Goal: Navigation & Orientation: Find specific page/section

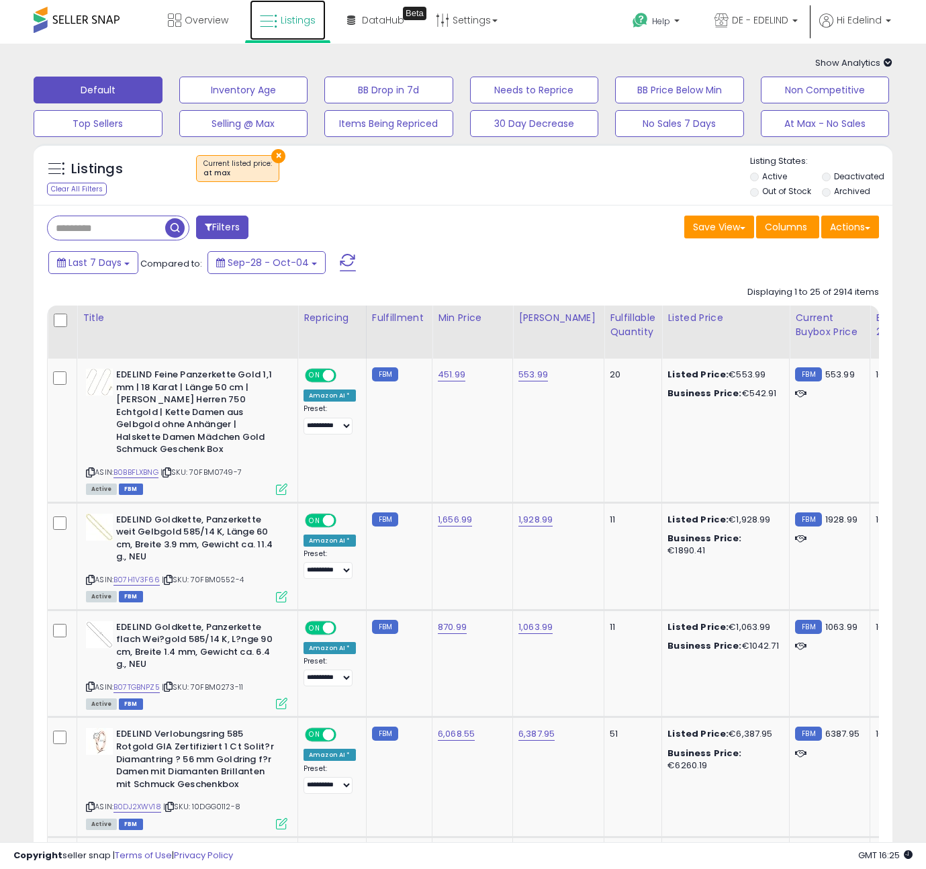
click at [300, 17] on span "Listings" at bounding box center [298, 19] width 35 height 13
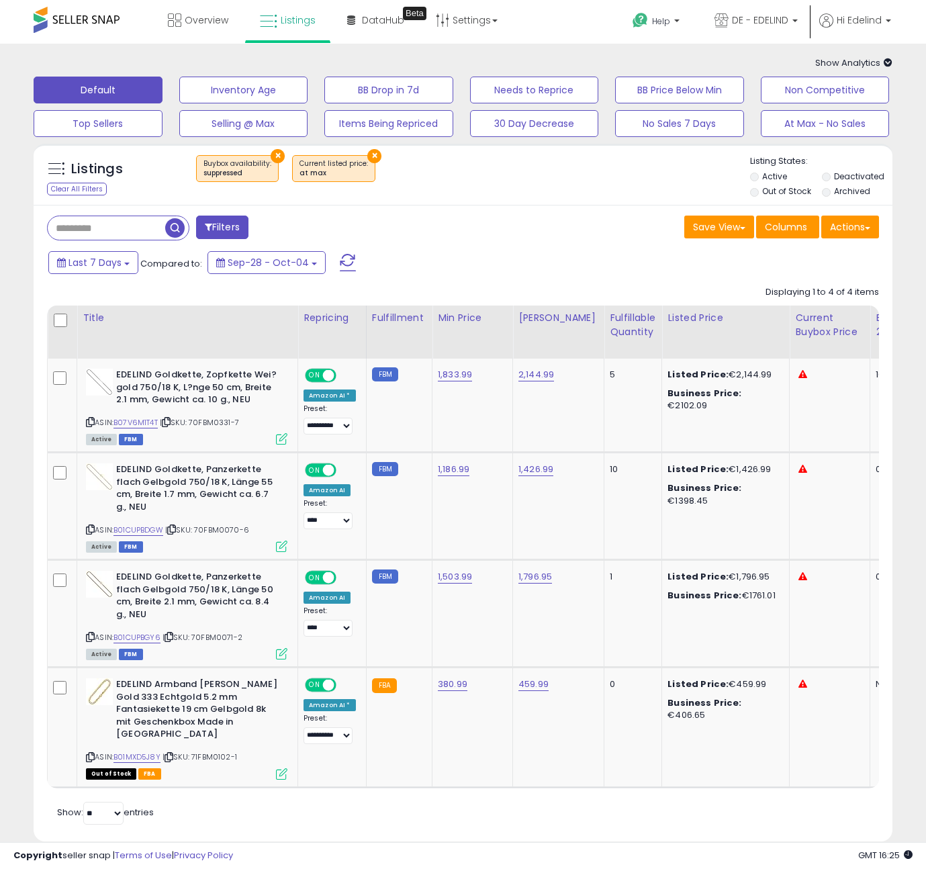
click at [370, 156] on button "×" at bounding box center [374, 156] width 14 height 14
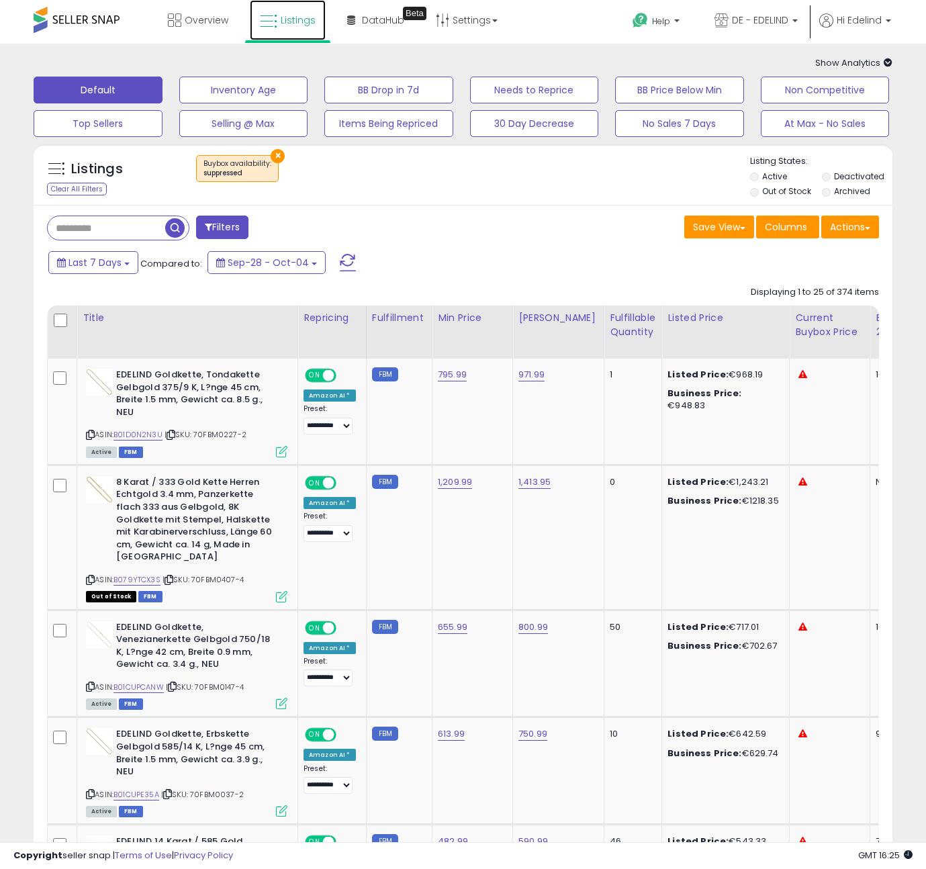
click at [299, 23] on span "Listings" at bounding box center [298, 19] width 35 height 13
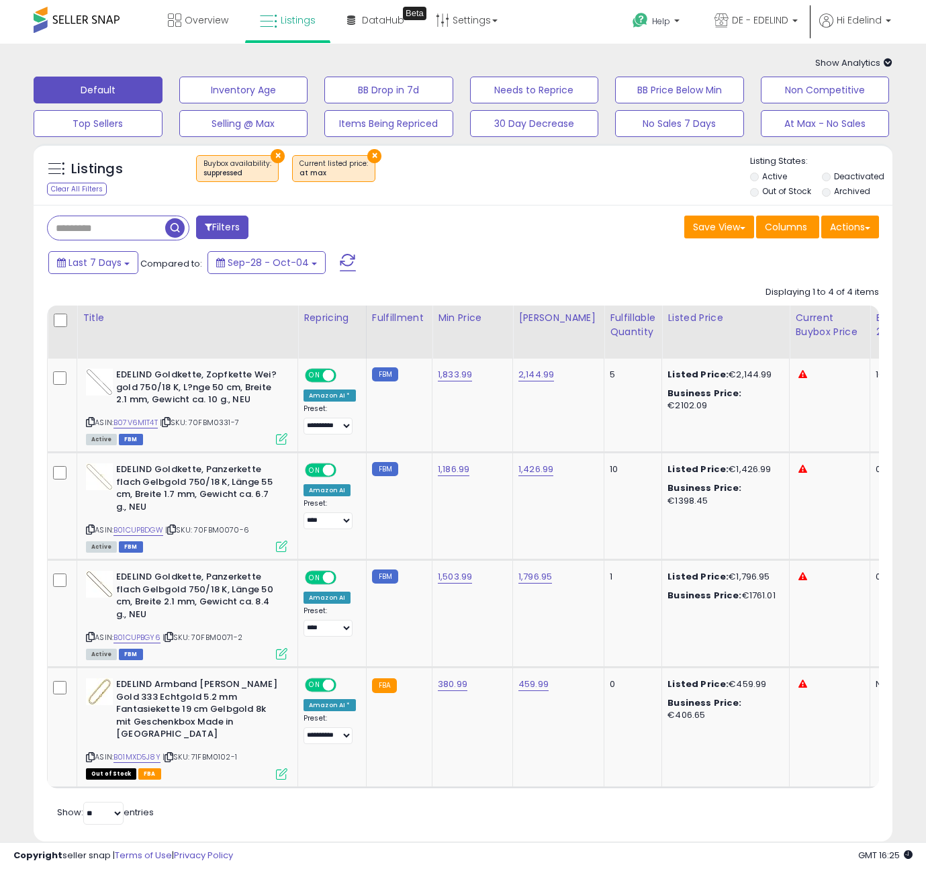
click at [273, 153] on button "×" at bounding box center [278, 156] width 14 height 14
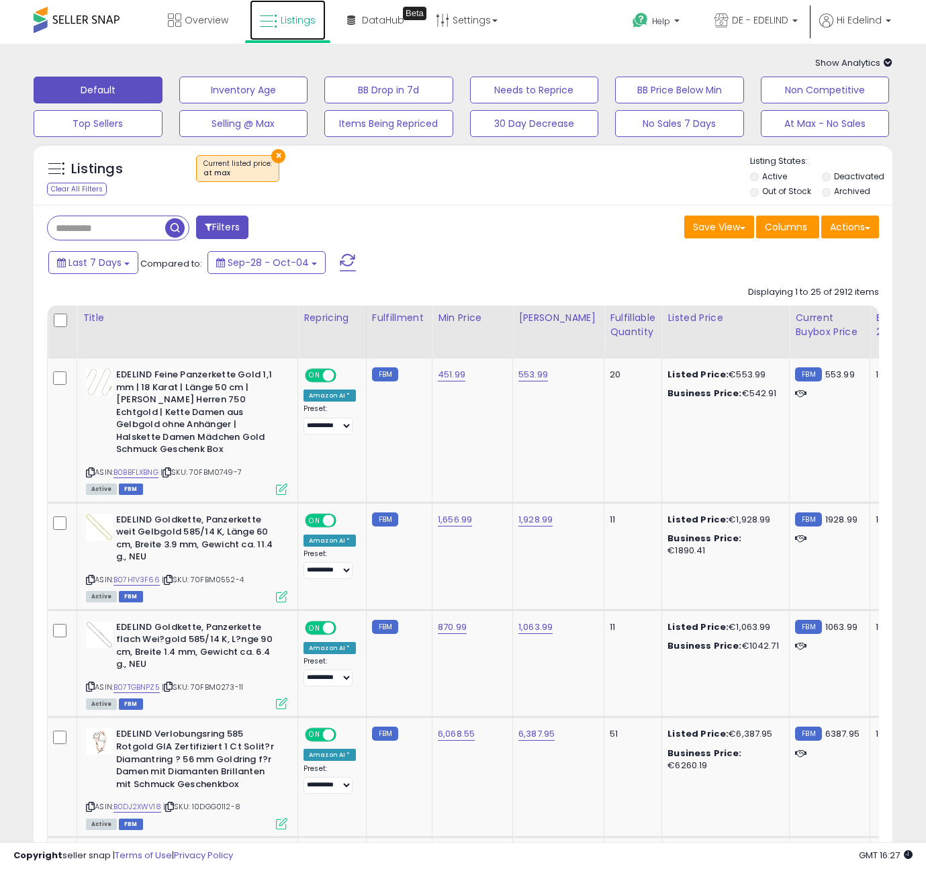
click at [289, 17] on span "Listings" at bounding box center [298, 19] width 35 height 13
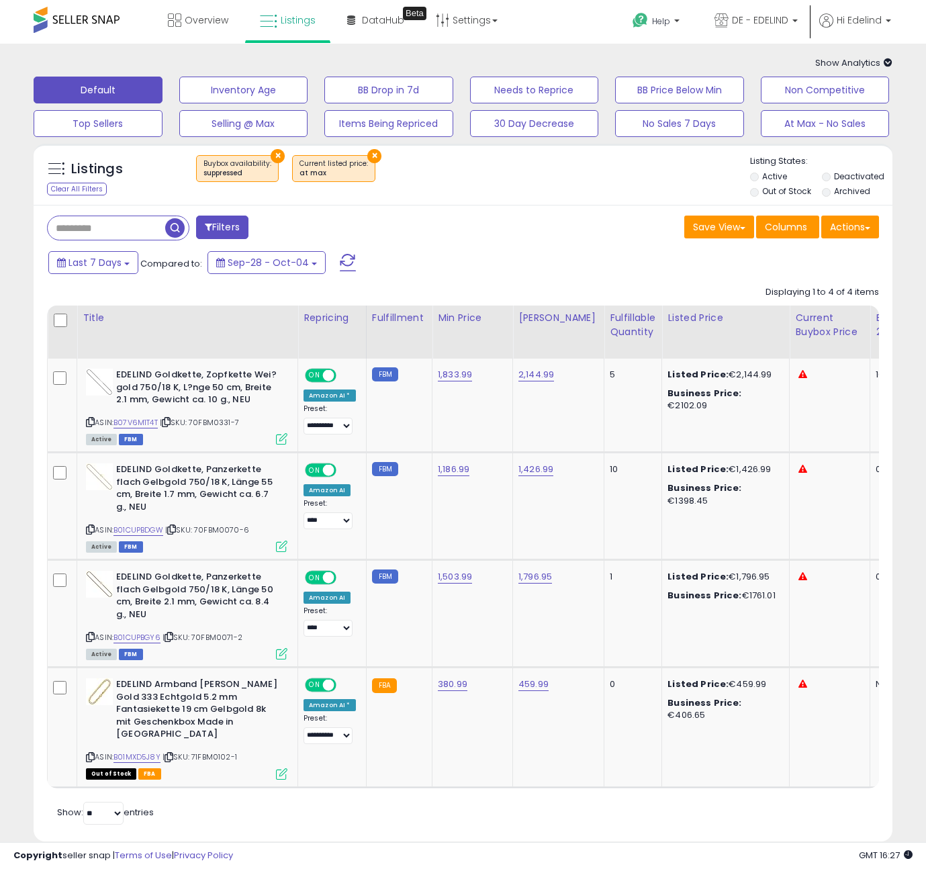
click at [461, 215] on div "Filters Save View Save As New View Update Current View Columns" at bounding box center [463, 523] width 859 height 636
click at [275, 153] on button "×" at bounding box center [278, 156] width 14 height 14
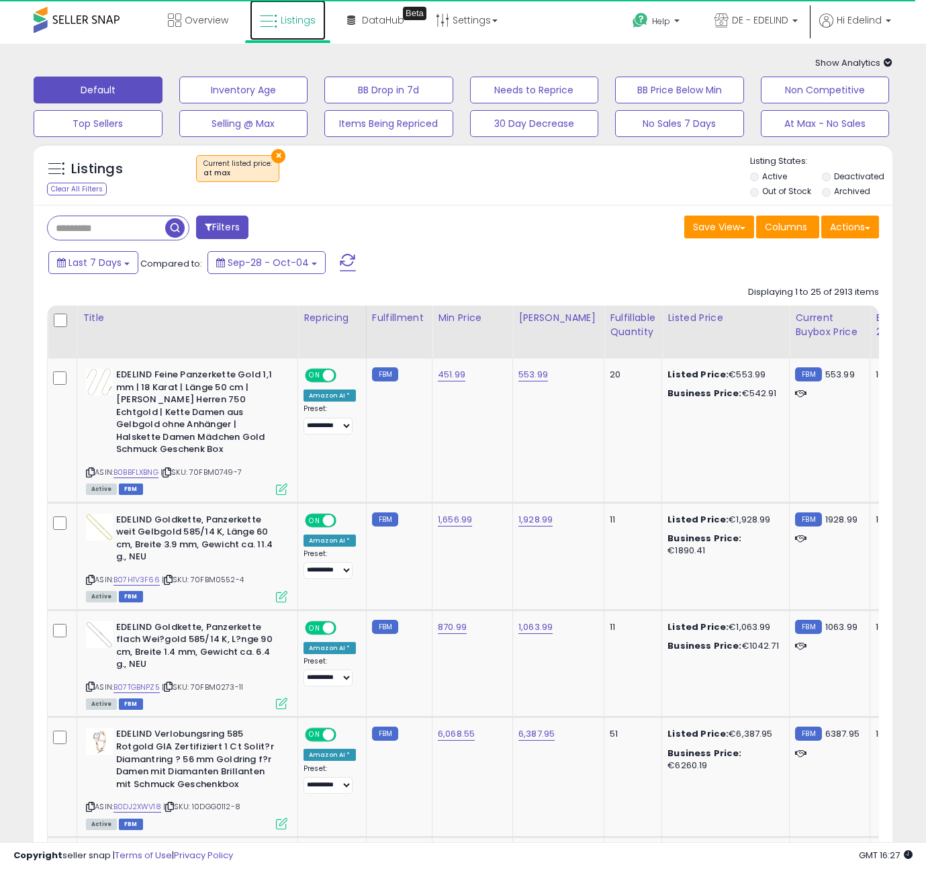
click at [288, 15] on span "Listings" at bounding box center [298, 19] width 35 height 13
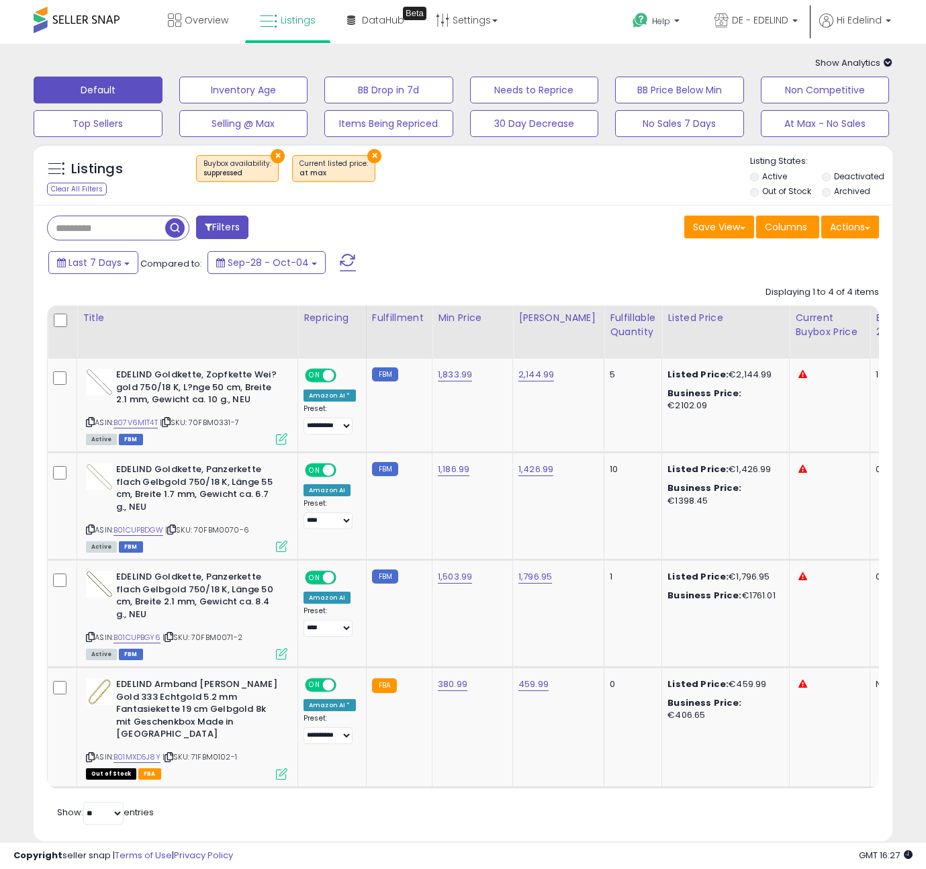
click at [367, 153] on button "×" at bounding box center [374, 156] width 14 height 14
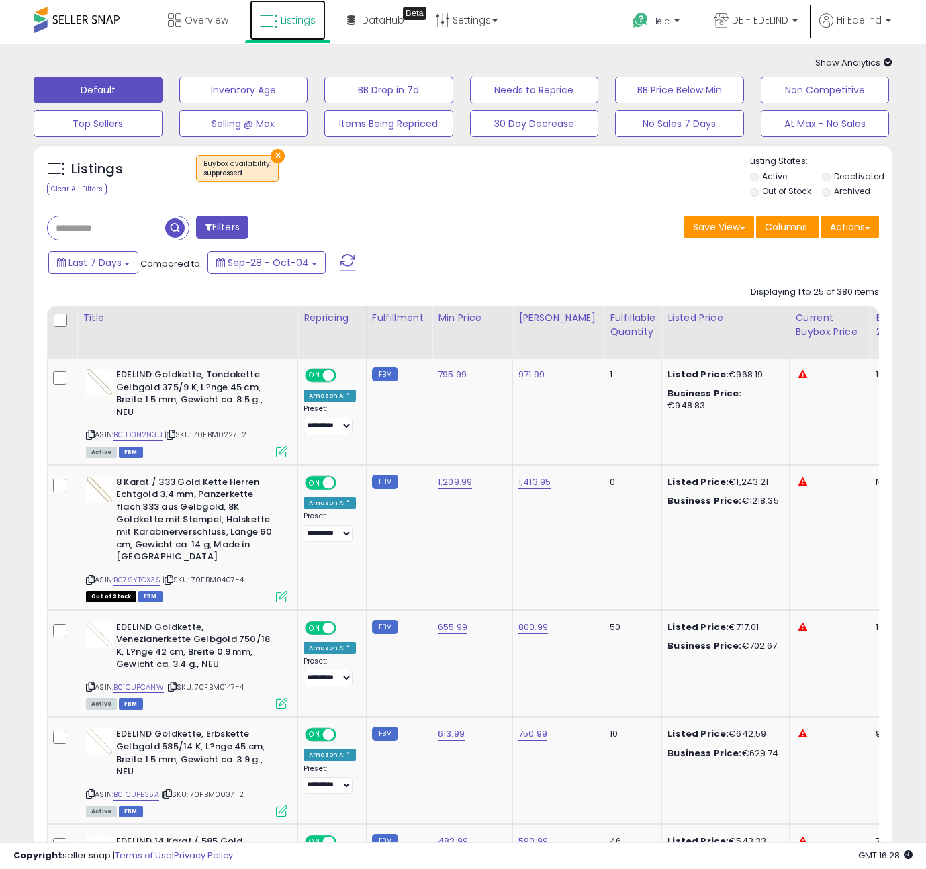
click at [263, 20] on icon at bounding box center [268, 21] width 17 height 17
